Goal: Task Accomplishment & Management: Use online tool/utility

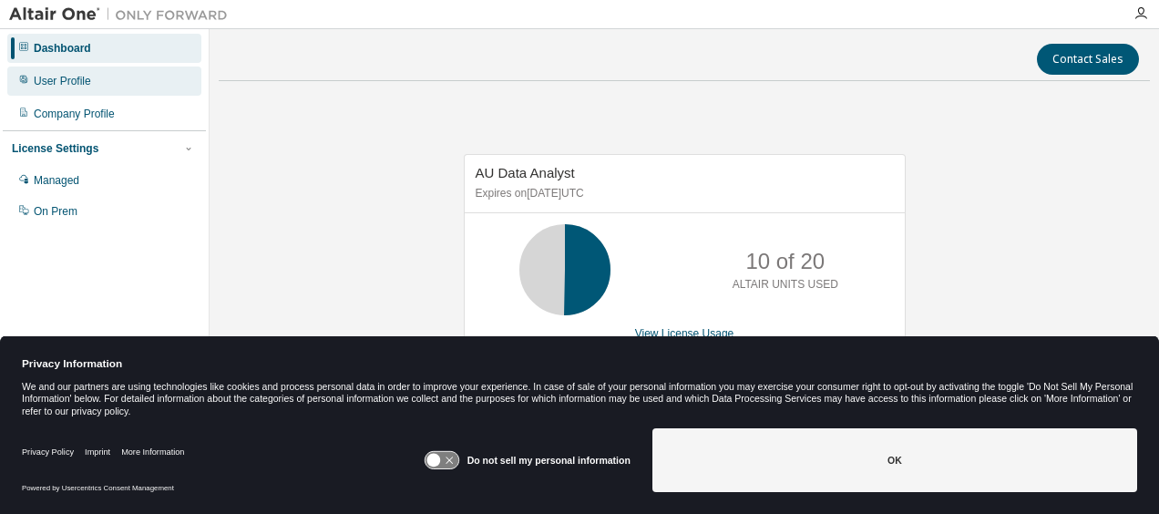
click at [84, 82] on div "User Profile" at bounding box center [62, 81] width 57 height 15
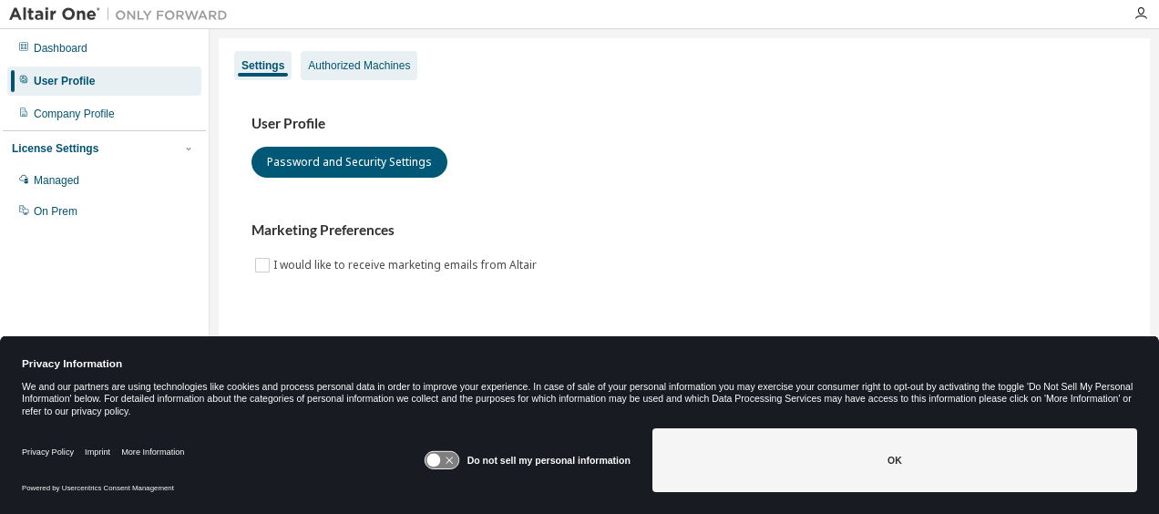
click at [355, 75] on div "Authorized Machines" at bounding box center [359, 65] width 117 height 29
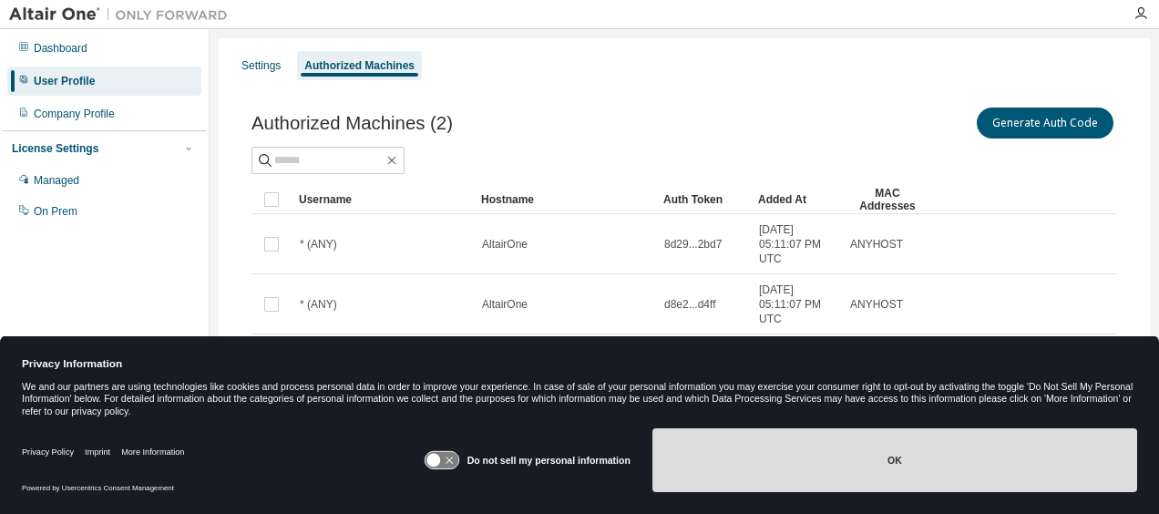
click at [862, 454] on button "OK" at bounding box center [894, 460] width 485 height 64
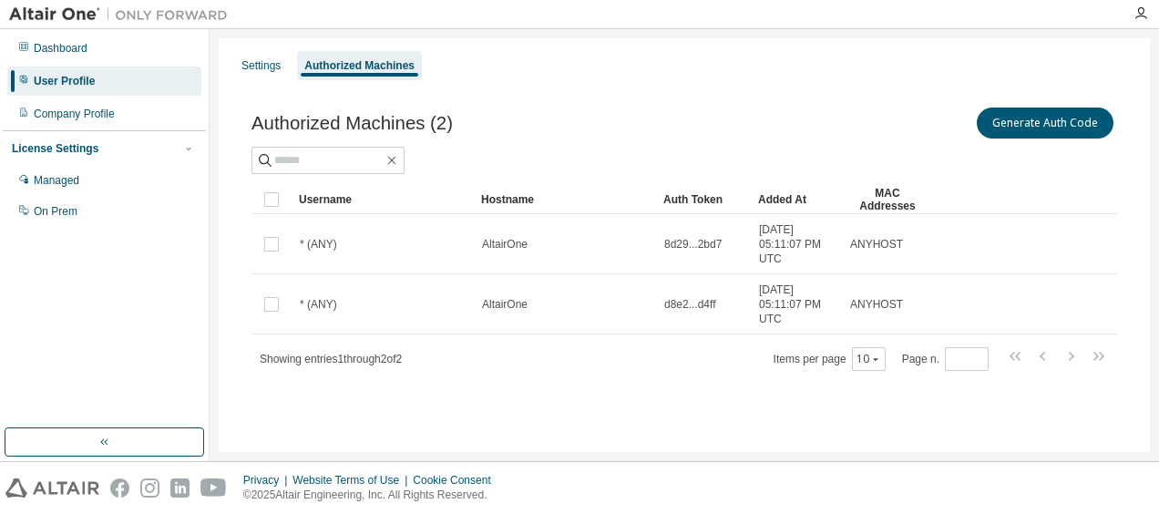
click at [855, 102] on div "Authorized Machines (2) Generate Auth Code Clear Load Save Save As Field Operat…" at bounding box center [684, 250] width 909 height 337
click at [1020, 126] on button "Generate Auth Code" at bounding box center [1045, 123] width 137 height 31
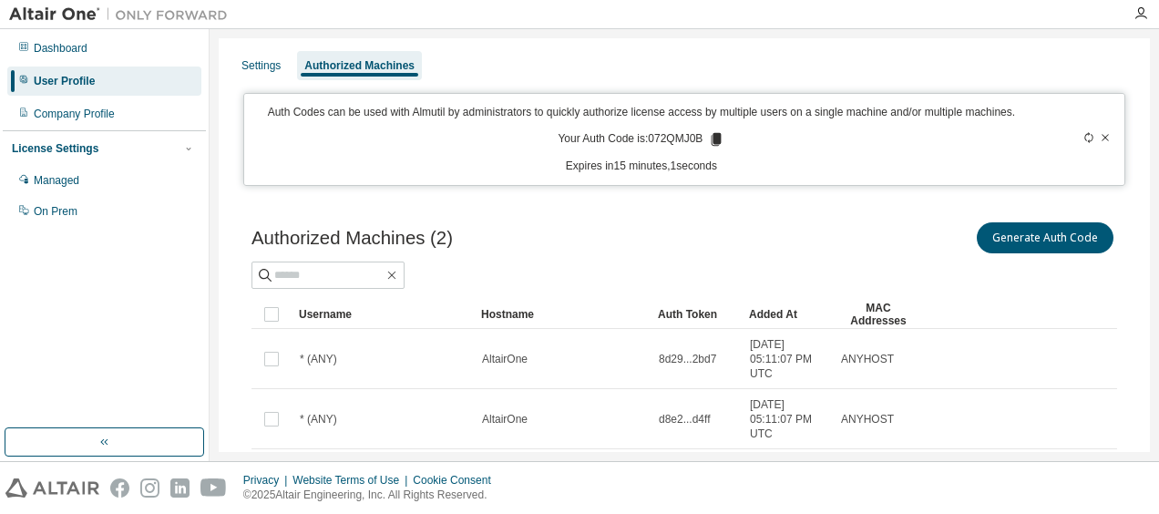
click at [702, 135] on p "Your Auth Code is: 072QMJ0B" at bounding box center [641, 139] width 167 height 16
click at [712, 138] on icon at bounding box center [717, 139] width 10 height 13
